Goal: Task Accomplishment & Management: Manage account settings

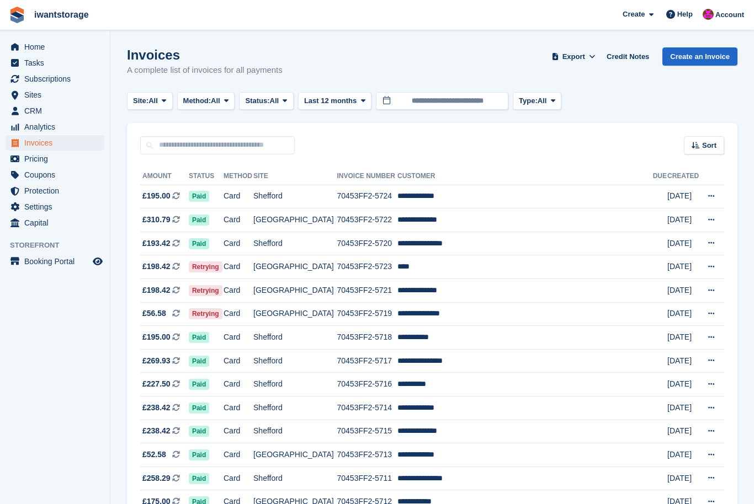
click at [24, 136] on link "Invoices" at bounding box center [55, 142] width 99 height 15
click at [20, 145] on span "menu" at bounding box center [14, 142] width 13 height 13
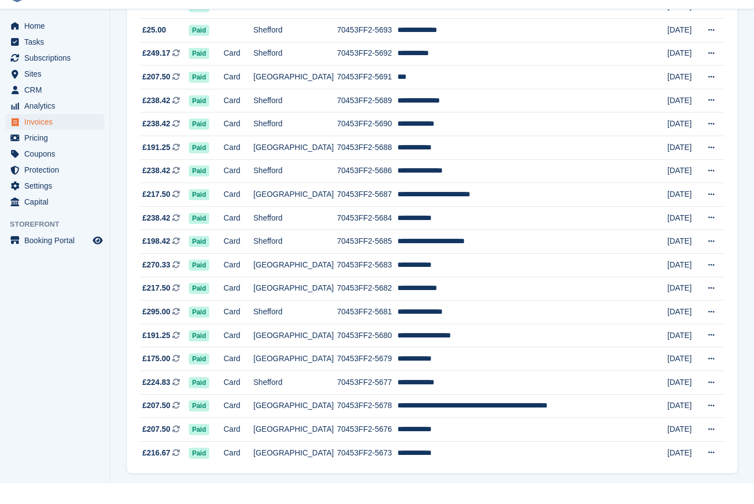
scroll to position [874, 0]
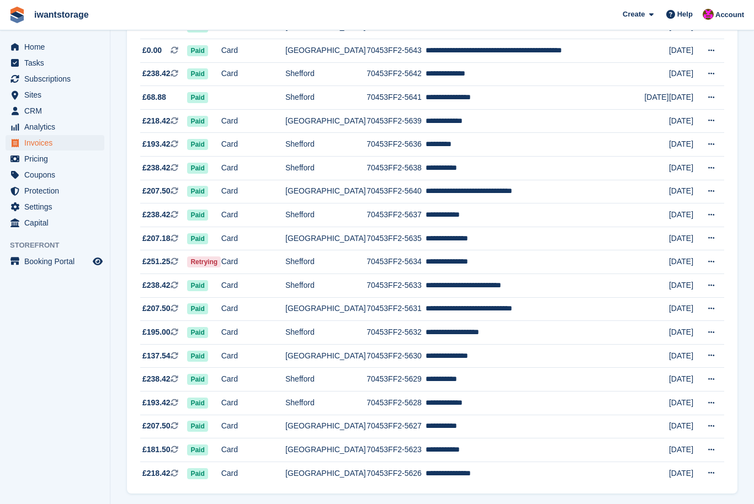
scroll to position [874, 0]
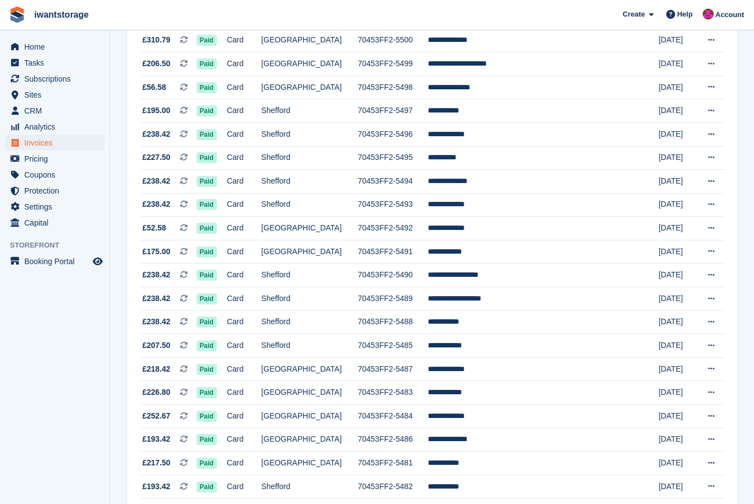
scroll to position [874, 0]
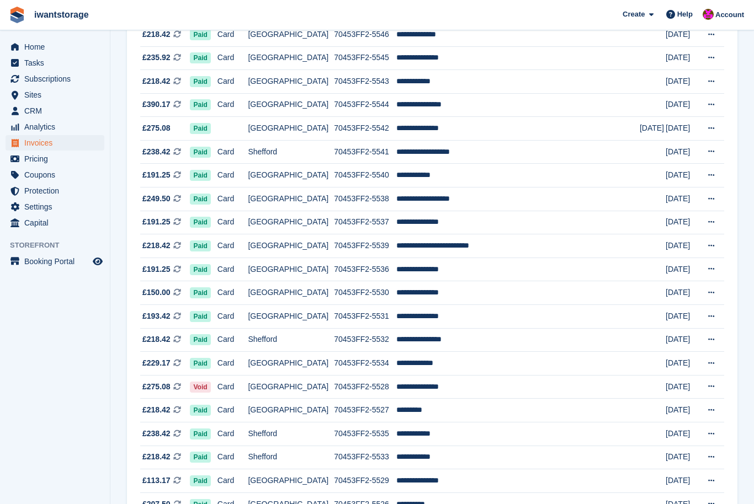
scroll to position [874, 0]
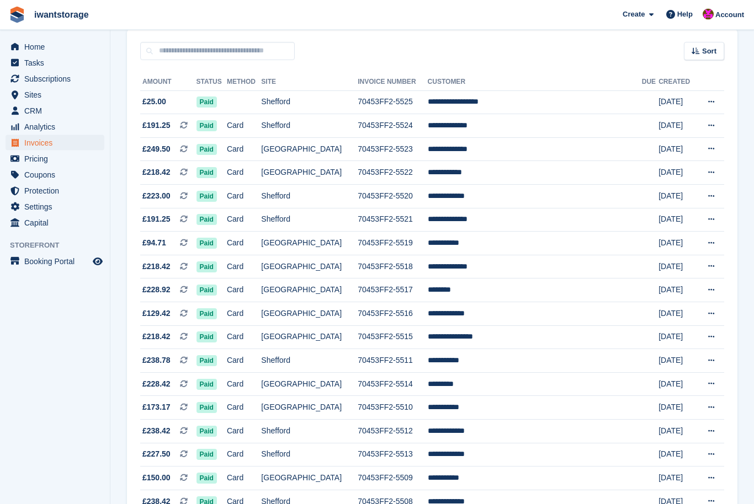
scroll to position [94, 0]
click at [24, 48] on span "Home" at bounding box center [57, 46] width 66 height 15
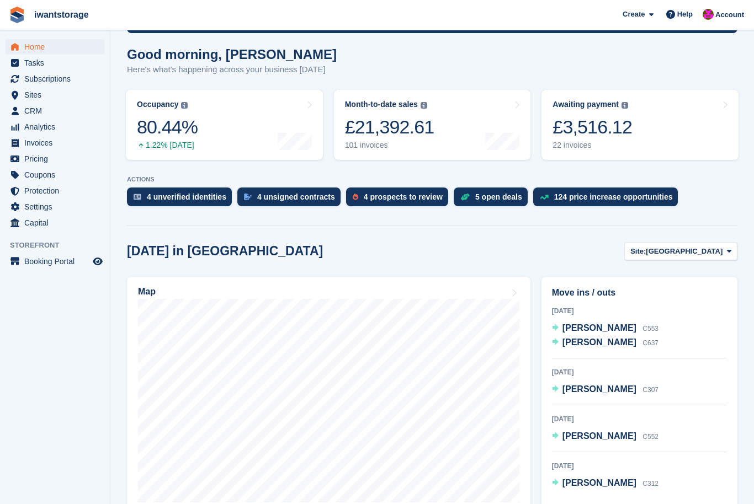
scroll to position [82, 0]
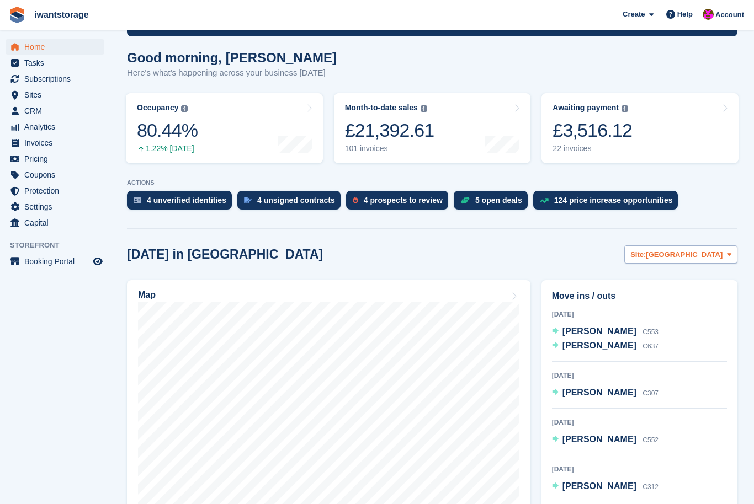
click at [713, 256] on span "[GEOGRAPHIC_DATA]" at bounding box center [684, 254] width 77 height 11
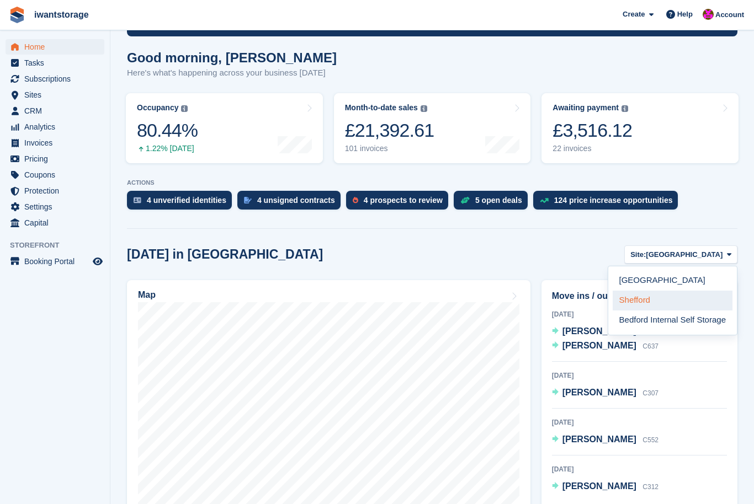
click at [643, 301] on link "Shefford" at bounding box center [673, 301] width 120 height 20
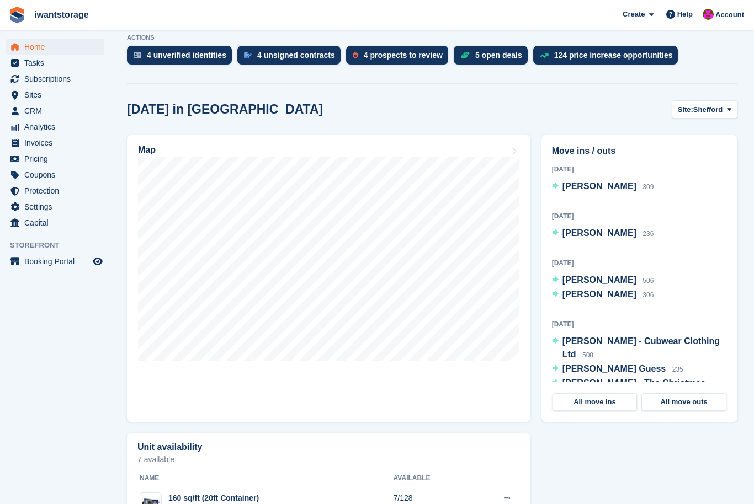
scroll to position [224, 0]
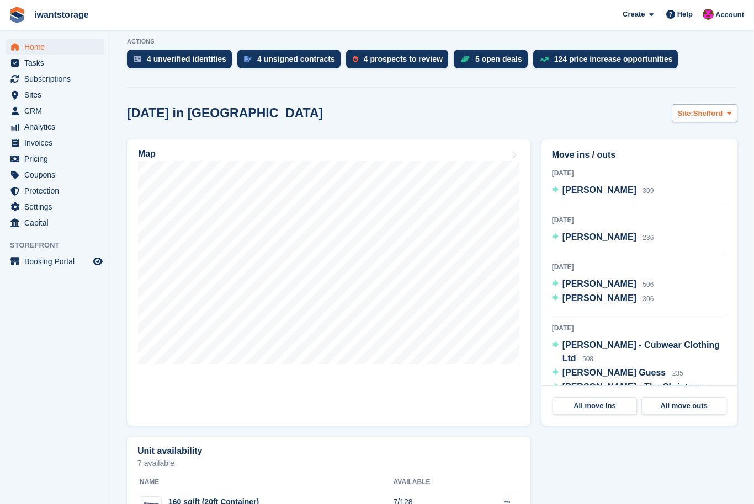
click at [692, 110] on span "Site:" at bounding box center [685, 113] width 15 height 11
click at [632, 143] on link "[GEOGRAPHIC_DATA]" at bounding box center [673, 140] width 120 height 20
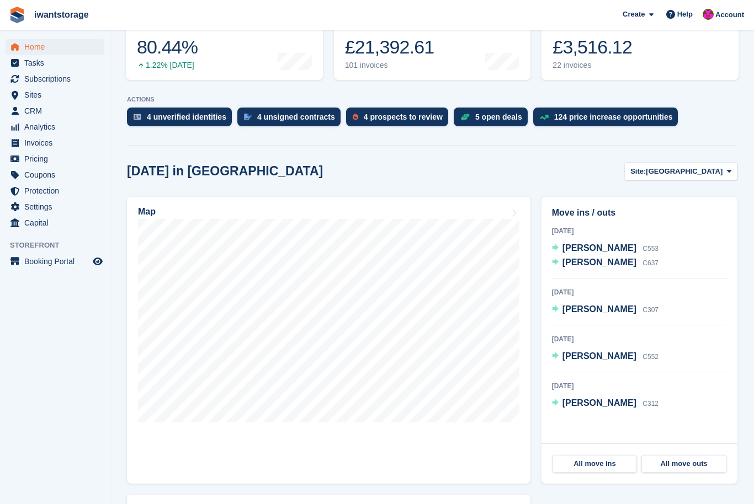
scroll to position [179, 0]
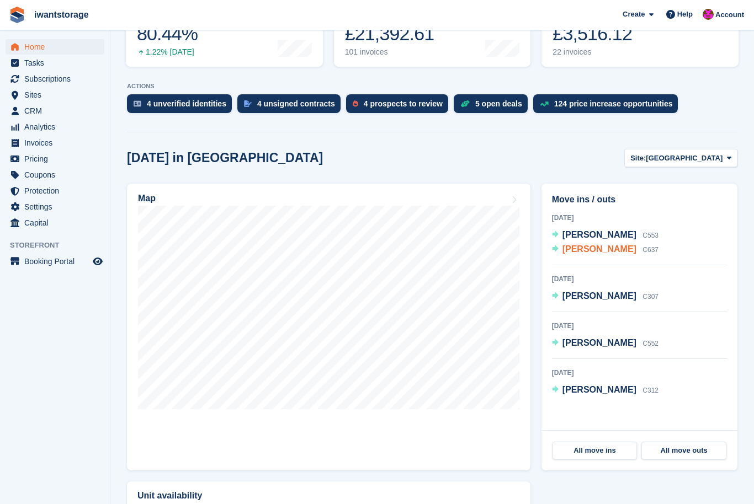
click at [572, 254] on span "[PERSON_NAME]" at bounding box center [599, 248] width 74 height 9
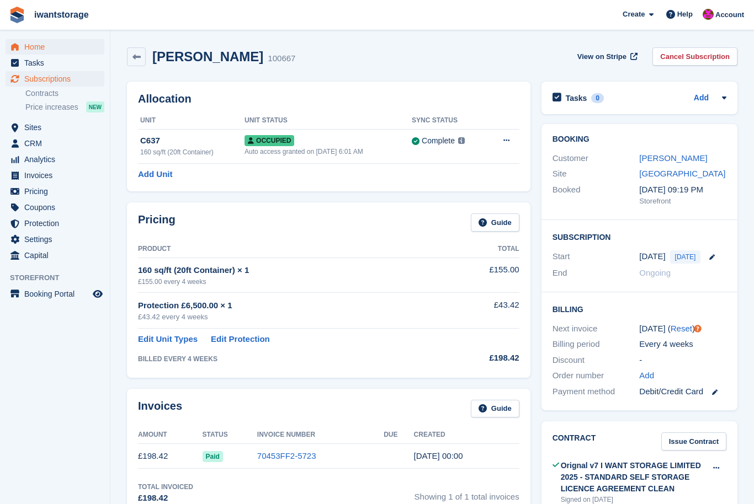
click at [24, 45] on span "Home" at bounding box center [57, 46] width 66 height 15
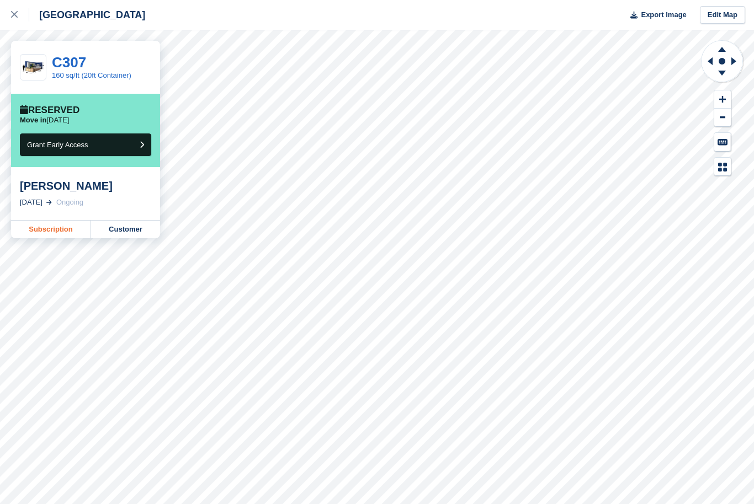
click at [38, 229] on link "Subscription" at bounding box center [51, 230] width 80 height 18
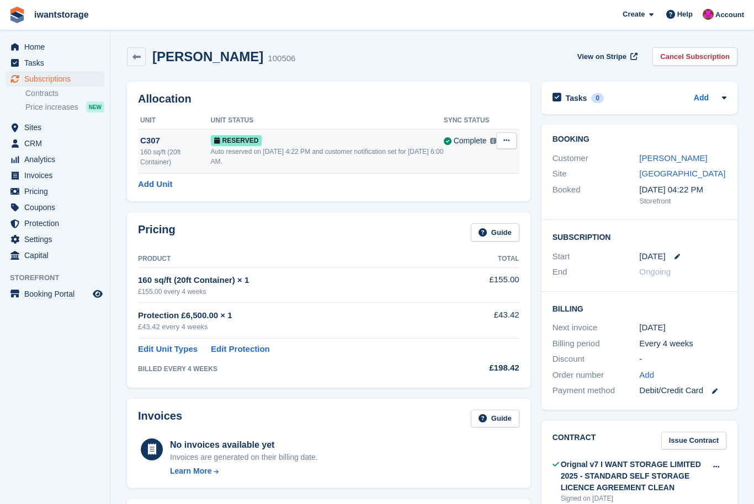
click at [503, 146] on button at bounding box center [506, 140] width 20 height 17
click at [456, 190] on p "Deallocate" at bounding box center [464, 186] width 96 height 14
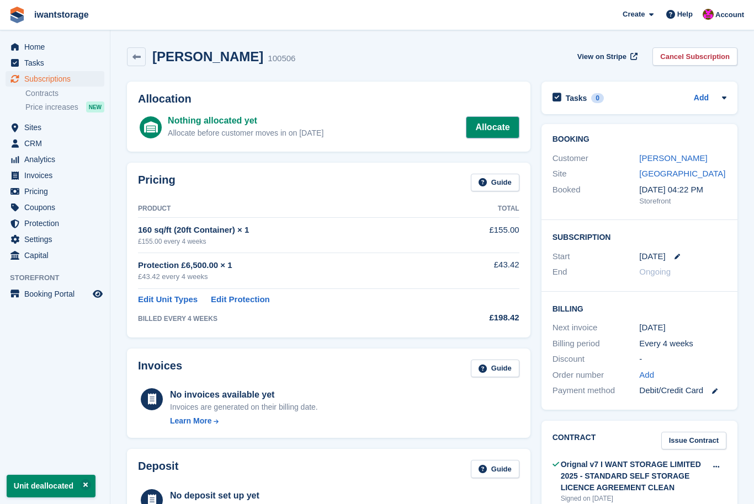
click at [498, 129] on link "Allocate" at bounding box center [492, 127] width 53 height 22
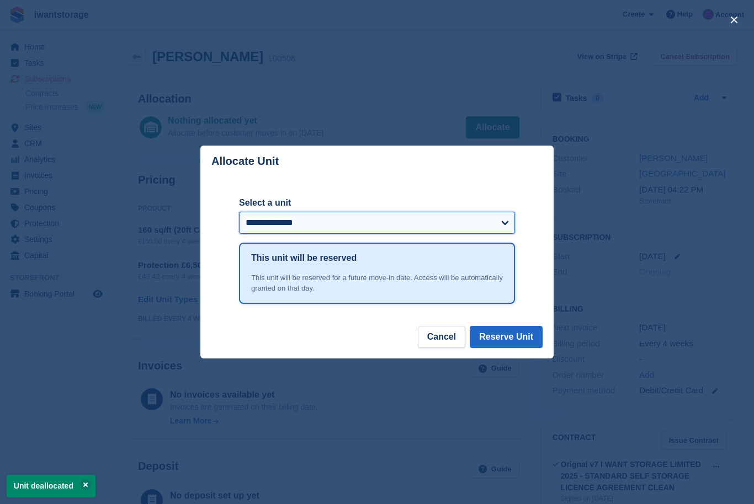
click at [374, 224] on select "**********" at bounding box center [377, 223] width 276 height 22
select select "*****"
click at [515, 337] on button "Reserve Unit" at bounding box center [506, 337] width 73 height 22
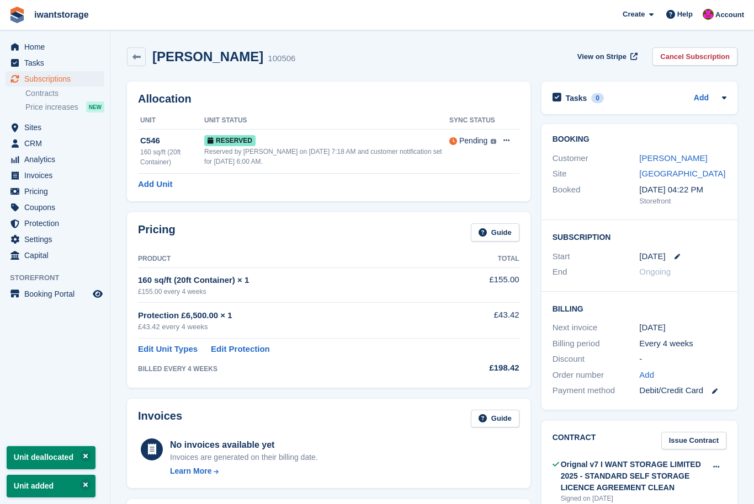
click at [34, 83] on span "Subscriptions" at bounding box center [57, 78] width 66 height 15
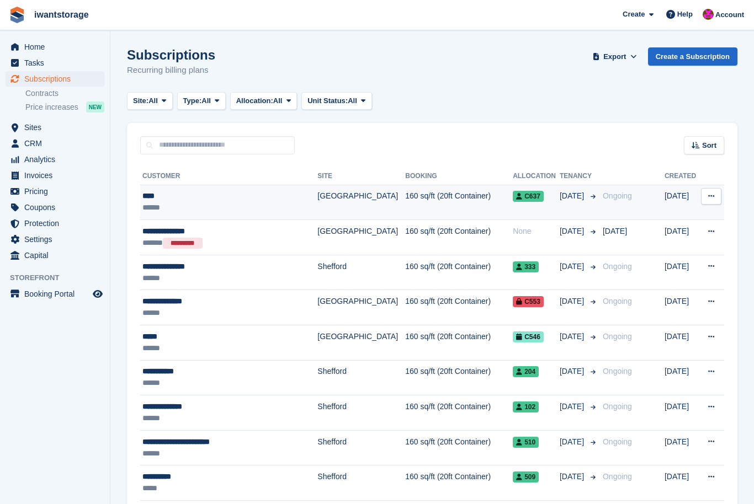
click at [151, 205] on div "******" at bounding box center [222, 208] width 161 height 12
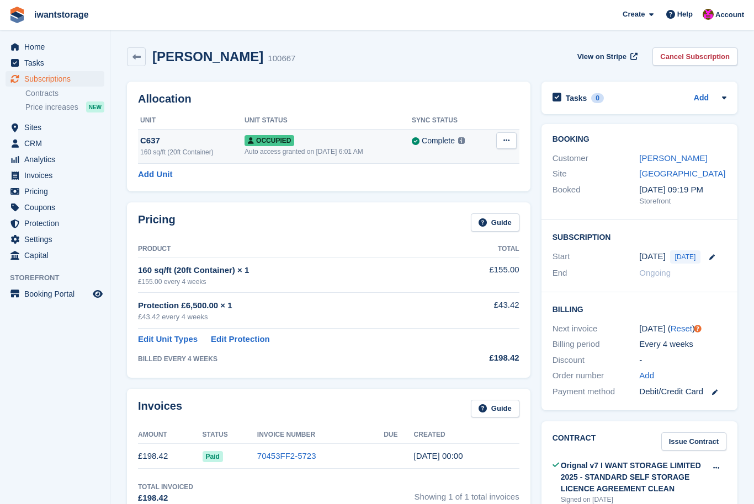
click at [499, 139] on button at bounding box center [506, 140] width 20 height 17
click at [449, 203] on p "Deallocate" at bounding box center [464, 200] width 96 height 14
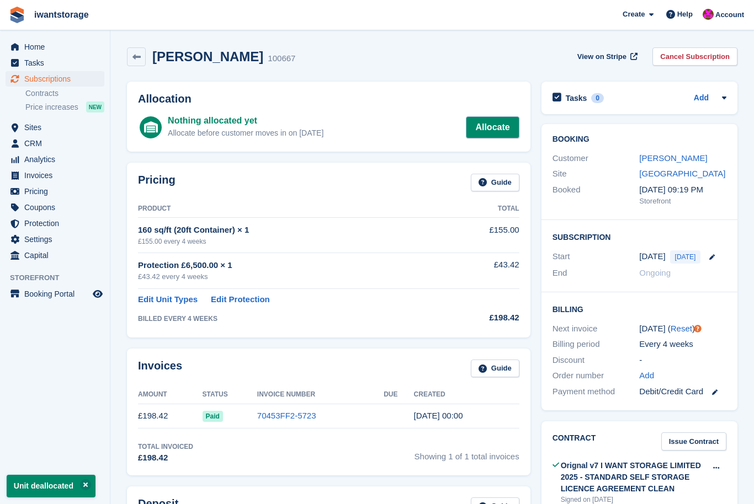
click at [493, 127] on link "Allocate" at bounding box center [492, 127] width 53 height 22
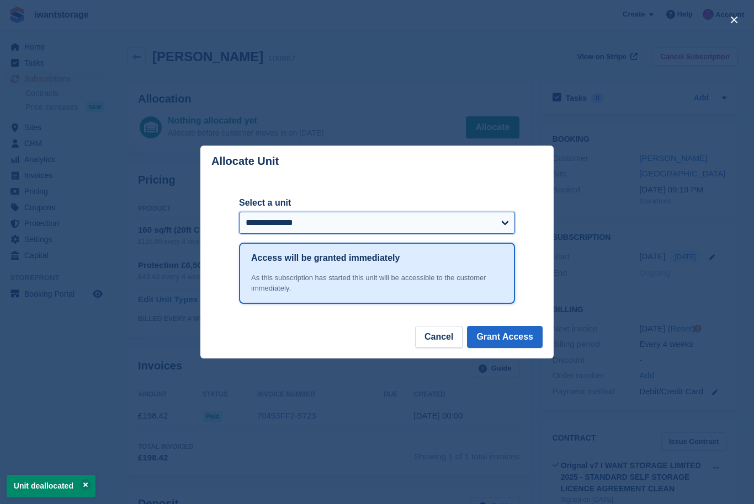
click at [416, 220] on select "**********" at bounding box center [377, 223] width 276 height 22
select select "*****"
click at [518, 341] on button "Grant Access" at bounding box center [505, 337] width 76 height 22
